Goal: Information Seeking & Learning: Learn about a topic

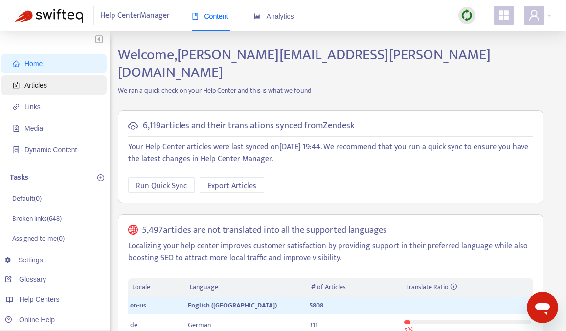
click at [59, 85] on span "Articles" at bounding box center [56, 85] width 86 height 20
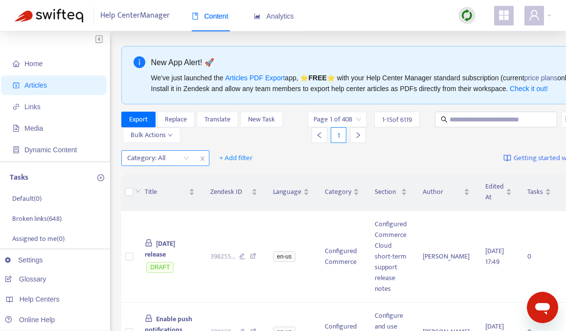
click at [184, 165] on div "Category: All" at bounding box center [158, 158] width 73 height 15
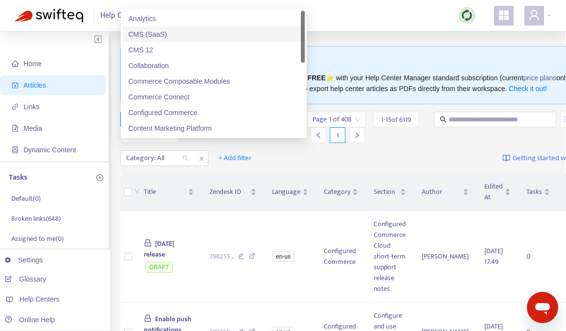
scroll to position [0, 1]
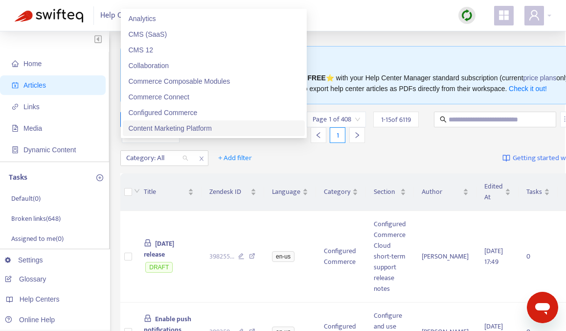
click at [284, 170] on div "Category: All + Add filter Getting started with Articles" at bounding box center [360, 158] width 480 height 23
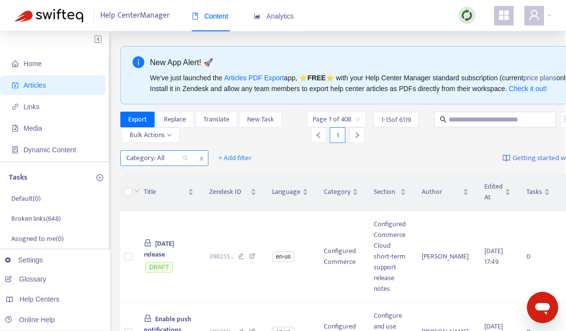
click at [185, 165] on div "Category: All" at bounding box center [157, 158] width 73 height 15
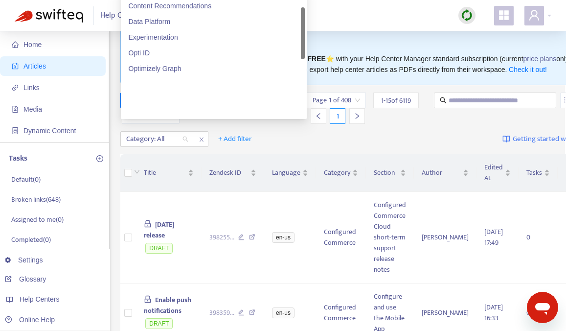
scroll to position [0, 0]
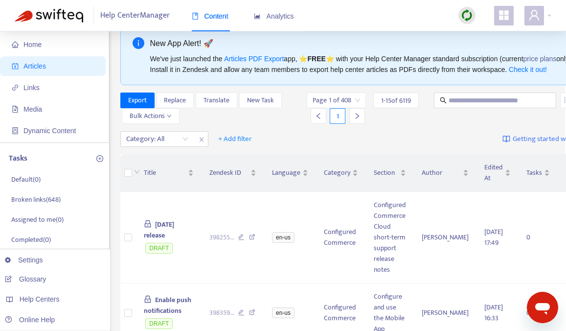
click at [446, 20] on div "Help Center Manager Content Analytics" at bounding box center [283, 15] width 566 height 31
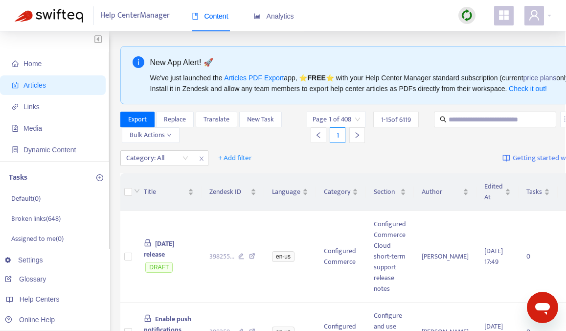
scroll to position [0, 1]
click at [466, 18] on img at bounding box center [467, 15] width 12 height 12
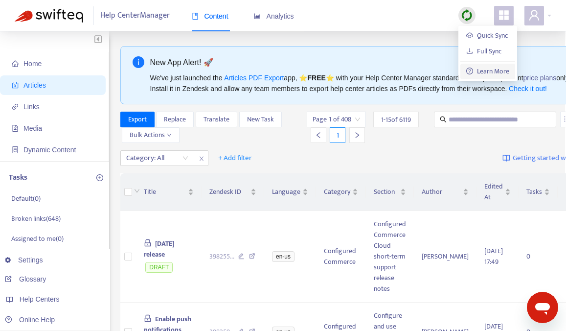
click at [481, 70] on link "Learn More" at bounding box center [487, 71] width 43 height 11
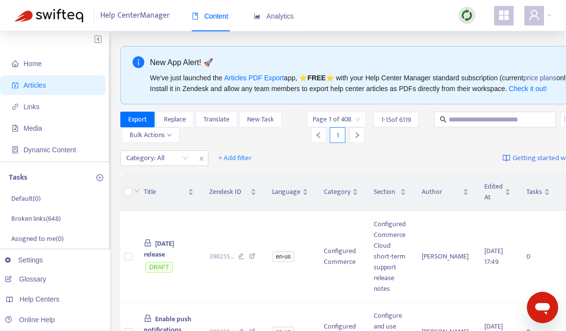
click at [167, 143] on div "Bulk Actions" at bounding box center [151, 135] width 58 height 16
click at [167, 143] on button "Bulk Actions" at bounding box center [151, 135] width 58 height 16
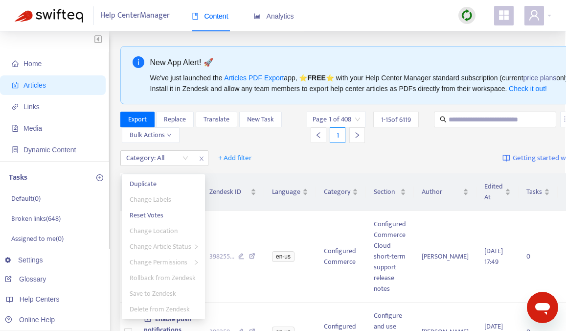
click at [194, 143] on div "Export Replace Translate New Task Bulk Actions" at bounding box center [212, 127] width 185 height 31
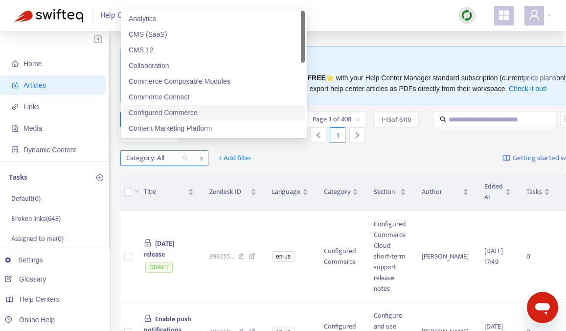
click at [180, 164] on div at bounding box center [152, 158] width 59 height 12
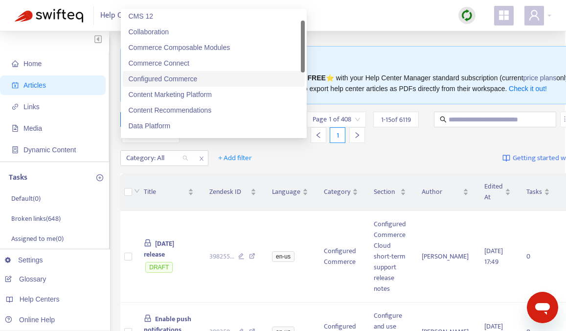
scroll to position [34, 0]
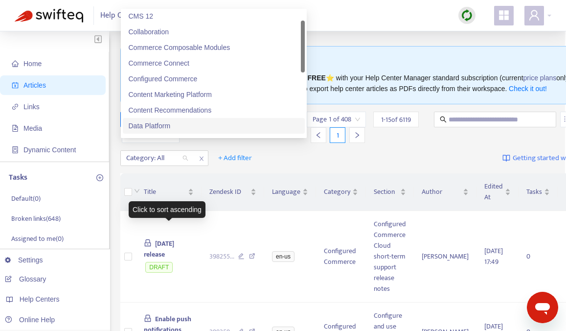
click at [178, 215] on div "Click to sort ascending" at bounding box center [167, 209] width 77 height 17
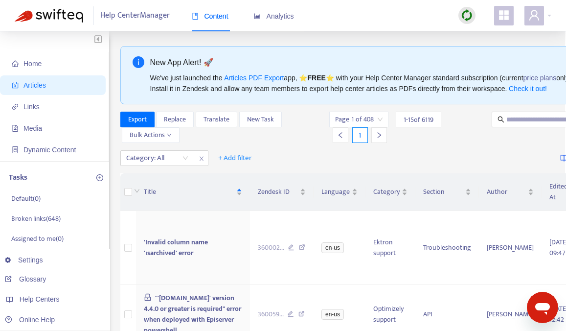
scroll to position [0, 1]
click at [184, 160] on div "Category: All" at bounding box center [157, 158] width 73 height 15
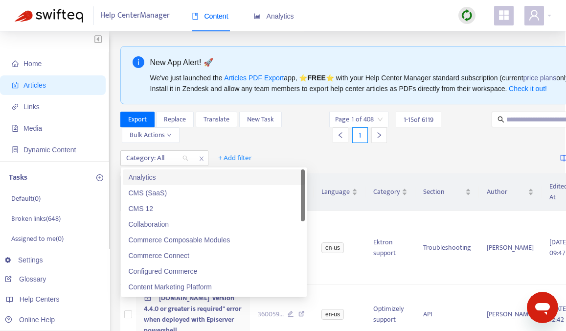
click at [215, 138] on div "Export Replace Translate New Task Bulk Actions" at bounding box center [223, 127] width 207 height 31
